Goal: Task Accomplishment & Management: Manage account settings

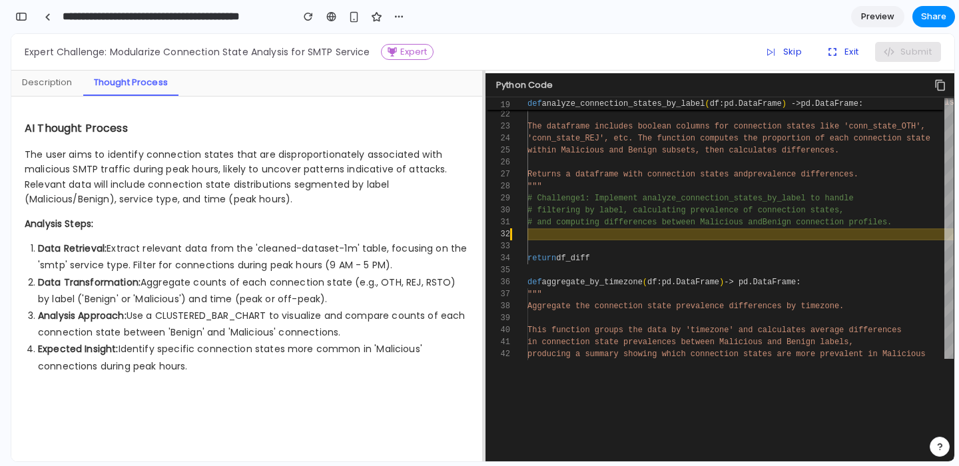
scroll to position [196, 0]
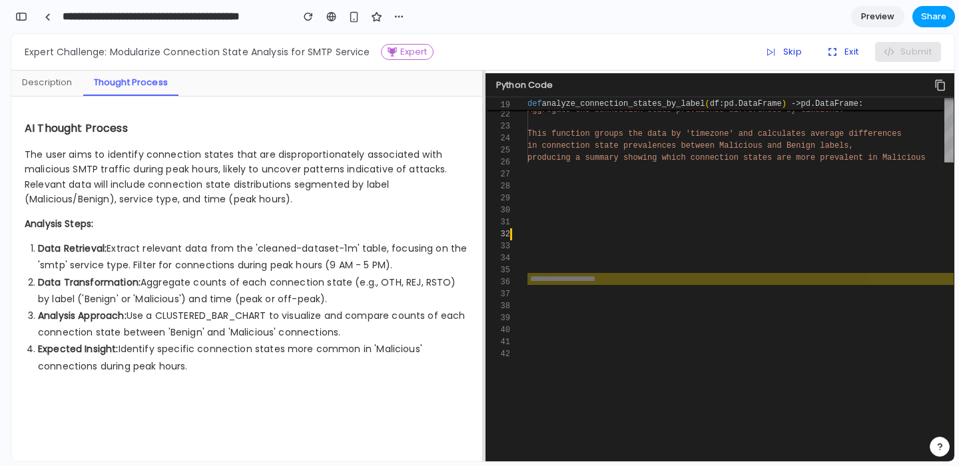
click at [927, 13] on span "Share" at bounding box center [933, 16] width 25 height 13
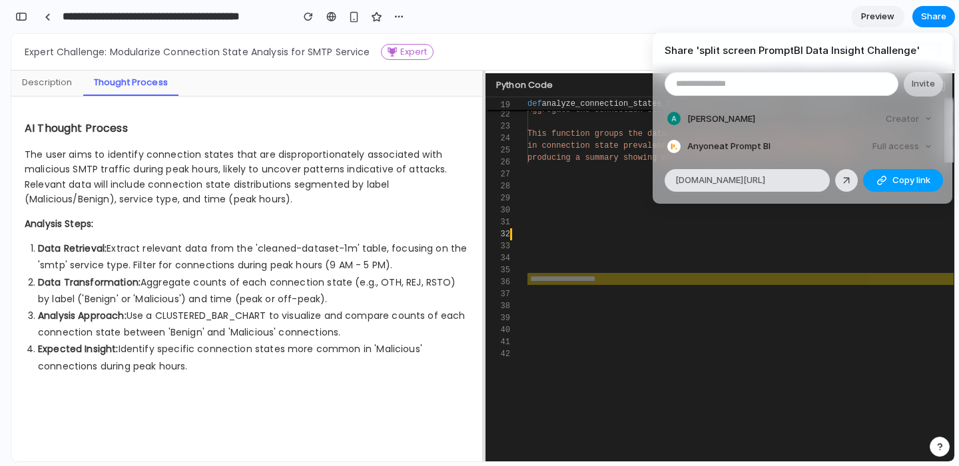
click at [892, 174] on span "Copy link" at bounding box center [911, 180] width 38 height 13
click at [341, 188] on div "Share ' split screen PromptBI Data Insight Challenge ' Invite [PERSON_NAME] Cre…" at bounding box center [479, 233] width 959 height 466
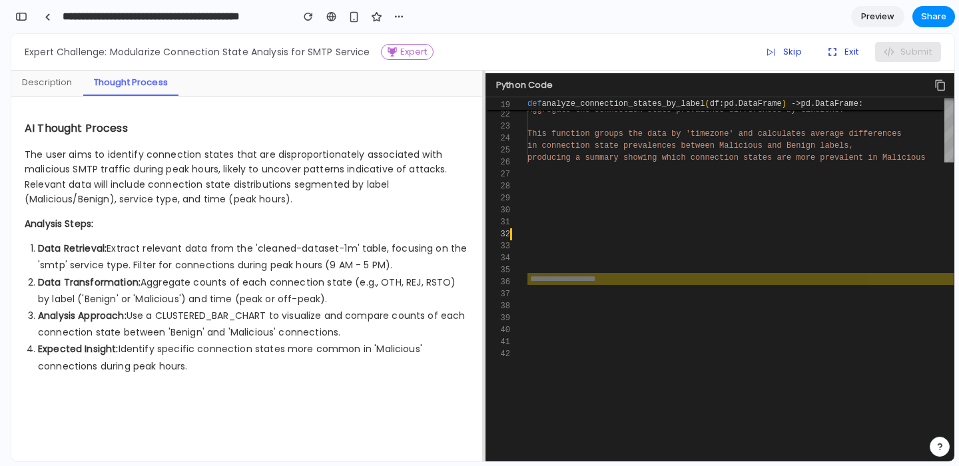
click at [41, 74] on div "Description" at bounding box center [47, 83] width 72 height 25
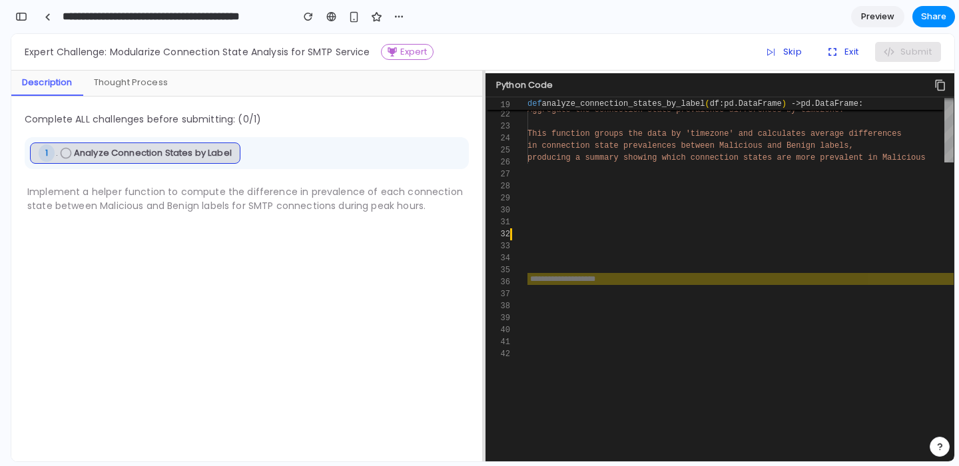
click at [153, 151] on span "Analyze Connection States by Label" at bounding box center [153, 153] width 158 height 13
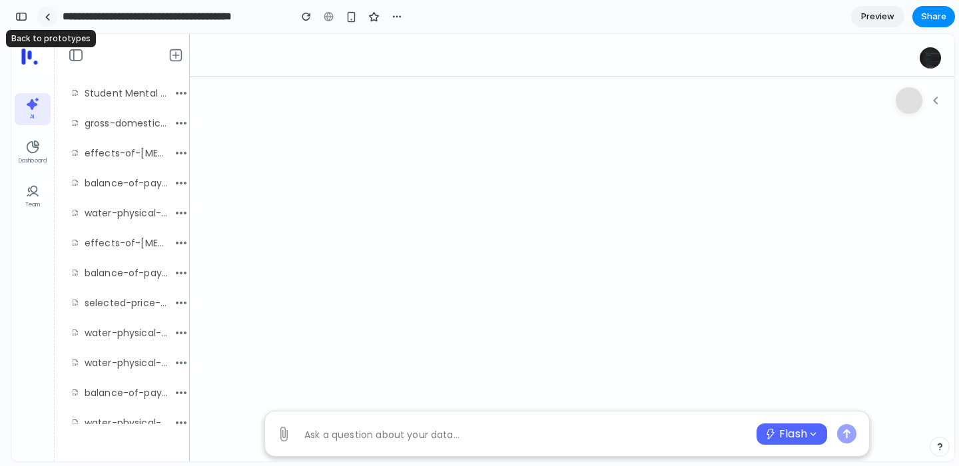
click at [47, 23] on link at bounding box center [47, 17] width 20 height 20
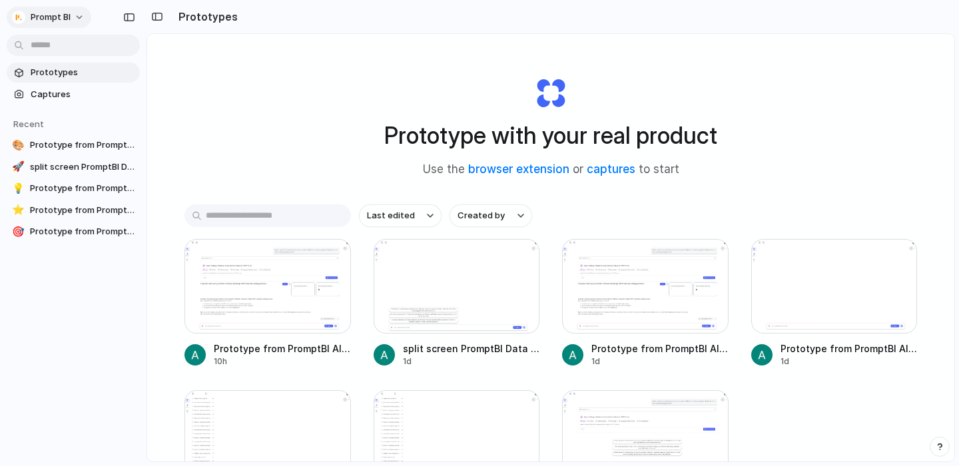
click at [79, 15] on button "Prompt BI" at bounding box center [49, 17] width 85 height 21
click at [75, 45] on li "Settings" at bounding box center [64, 47] width 111 height 21
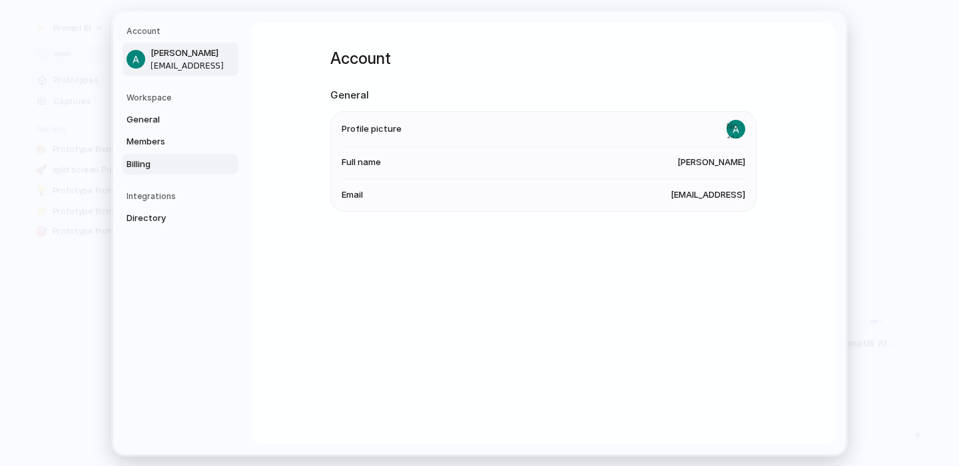
click at [162, 158] on span "Billing" at bounding box center [169, 163] width 85 height 13
